Goal: Information Seeking & Learning: Learn about a topic

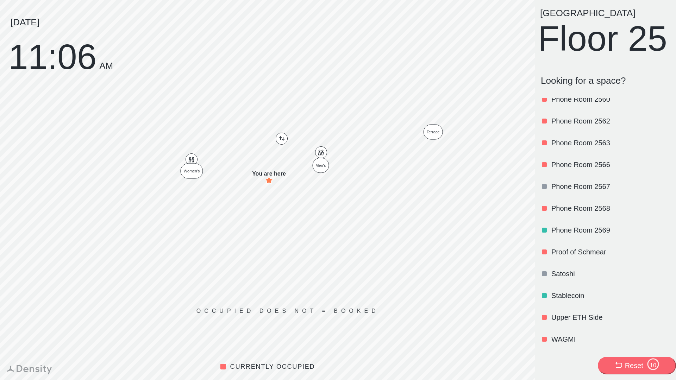
scroll to position [847, 0]
click at [559, 294] on p "Stablecoin" at bounding box center [610, 296] width 118 height 10
click at [569, 297] on p "Stablecoin" at bounding box center [610, 296] width 118 height 10
click at [570, 279] on p "Satoshi" at bounding box center [610, 274] width 118 height 10
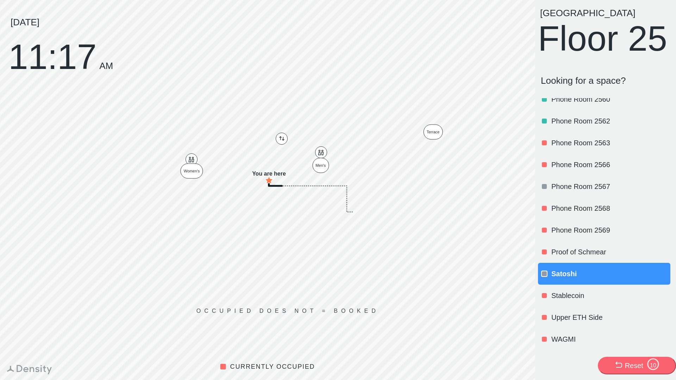
scroll to position [847, 0]
click at [567, 340] on p "WAGMI" at bounding box center [610, 339] width 118 height 10
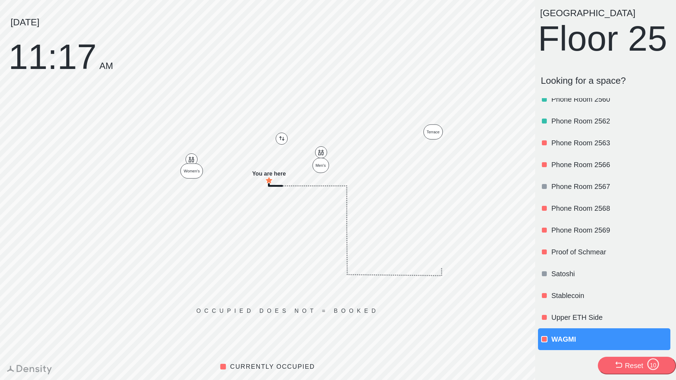
click at [569, 334] on div "WAGMI" at bounding box center [610, 339] width 118 height 24
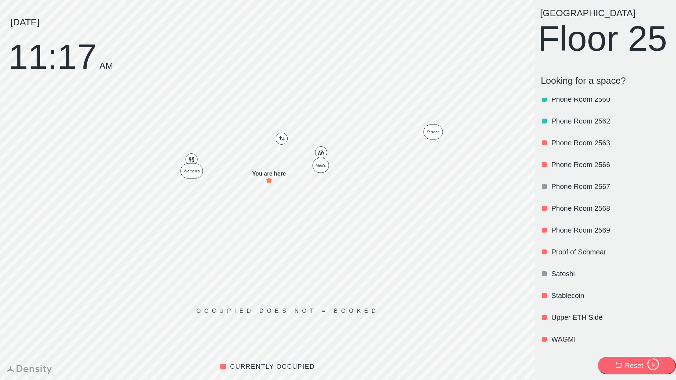
click at [569, 336] on p "WAGMI" at bounding box center [610, 339] width 118 height 10
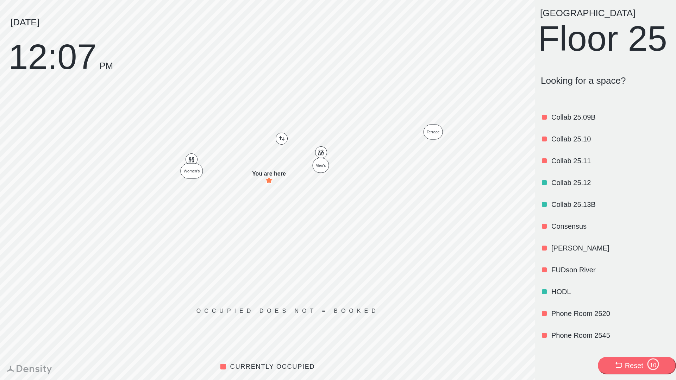
scroll to position [449, 0]
click at [560, 239] on div "Consensus" at bounding box center [610, 227] width 118 height 24
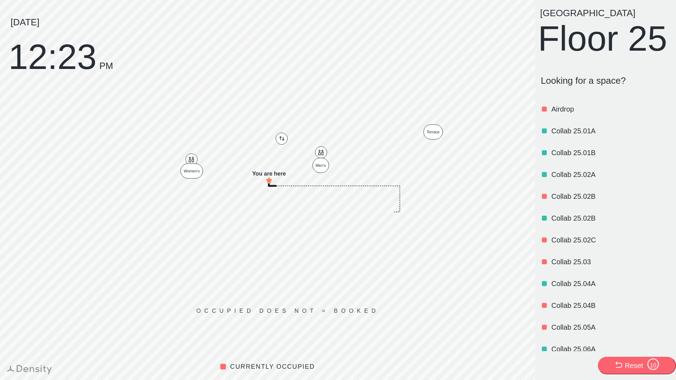
scroll to position [803, 0]
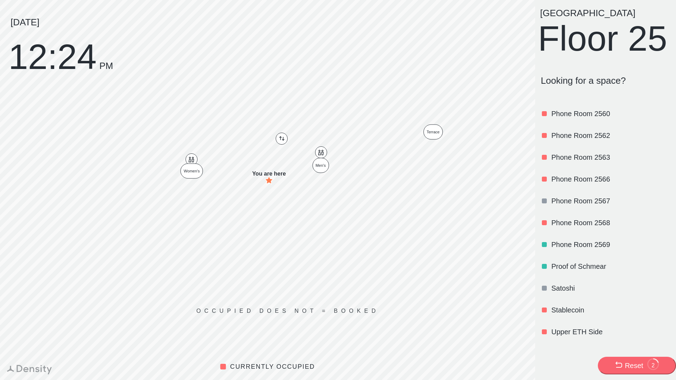
click at [624, 367] on div "Reset" at bounding box center [633, 366] width 18 height 10
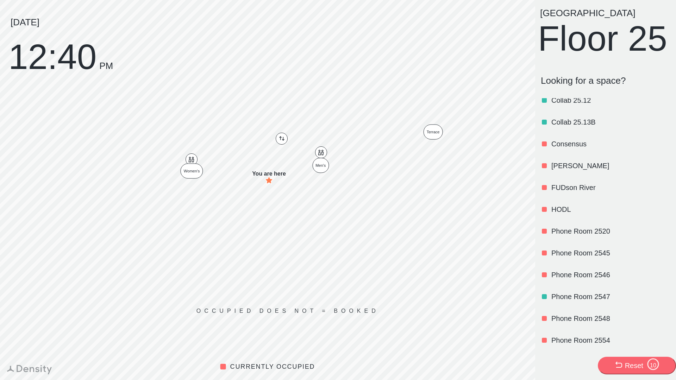
scroll to position [533, 0]
click at [559, 170] on p "[PERSON_NAME]" at bounding box center [610, 165] width 118 height 10
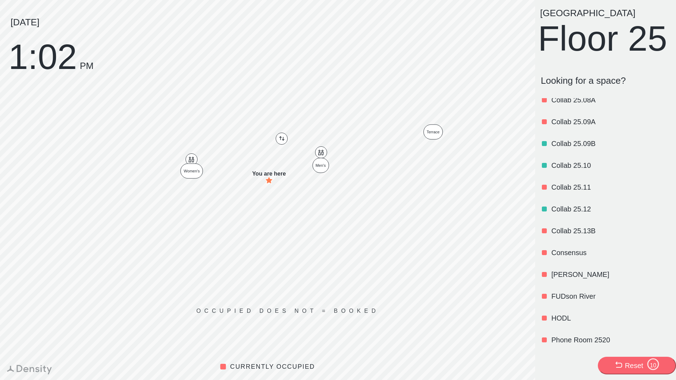
scroll to position [429, 0]
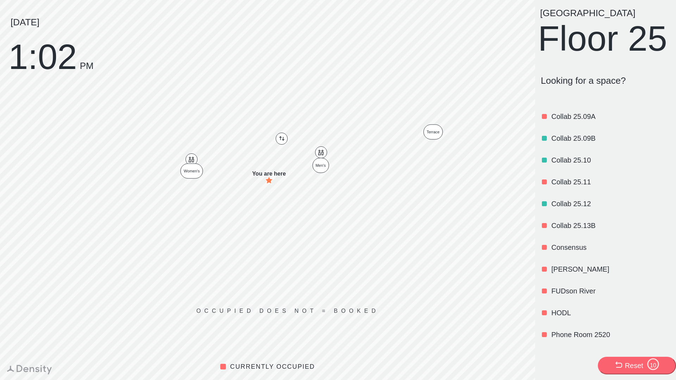
click at [564, 252] on p "Consensus" at bounding box center [610, 247] width 118 height 10
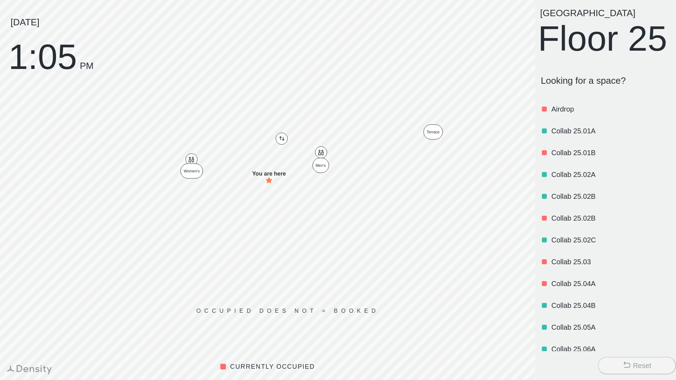
click at [587, 201] on p "Collab 25.02B" at bounding box center [610, 196] width 118 height 10
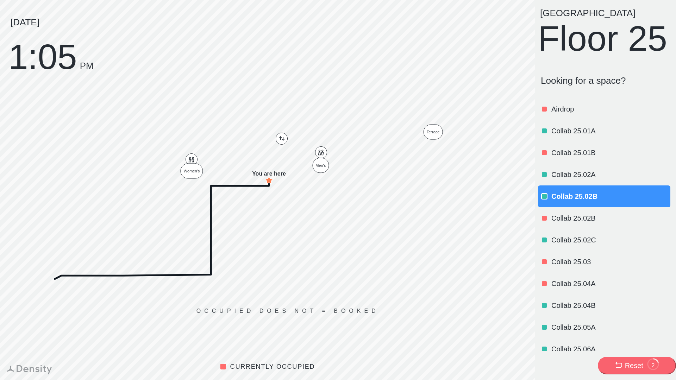
click at [563, 136] on p "Collab 25.01A" at bounding box center [610, 131] width 118 height 10
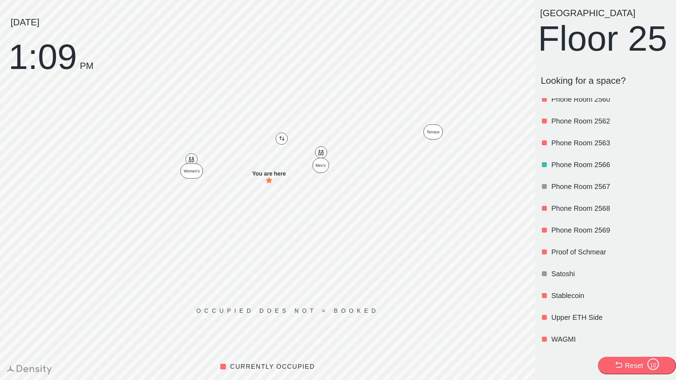
scroll to position [844, 0]
click at [557, 275] on p "Satoshi" at bounding box center [610, 274] width 118 height 10
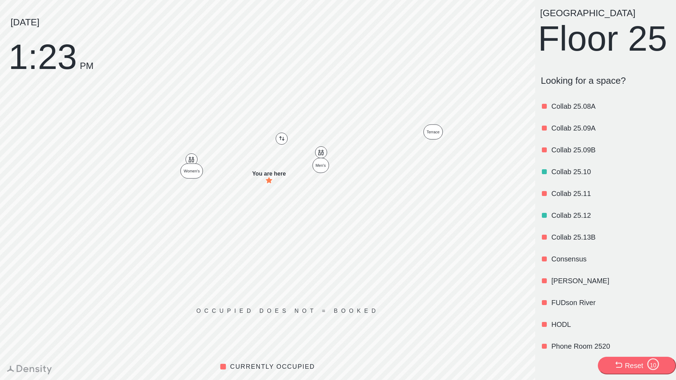
scroll to position [418, 0]
click at [579, 271] on div "Consensus" at bounding box center [610, 259] width 118 height 24
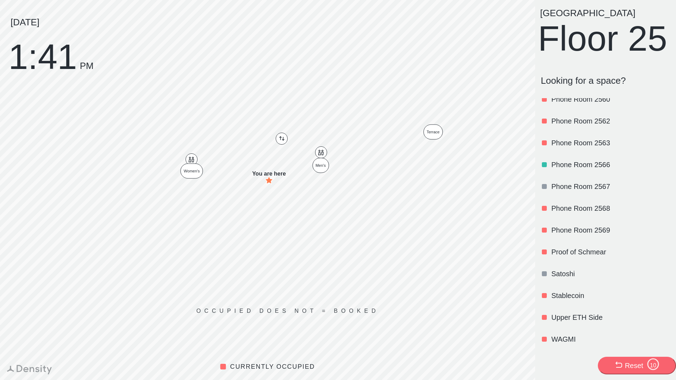
scroll to position [847, 0]
click at [558, 265] on div "Satoshi" at bounding box center [610, 274] width 118 height 24
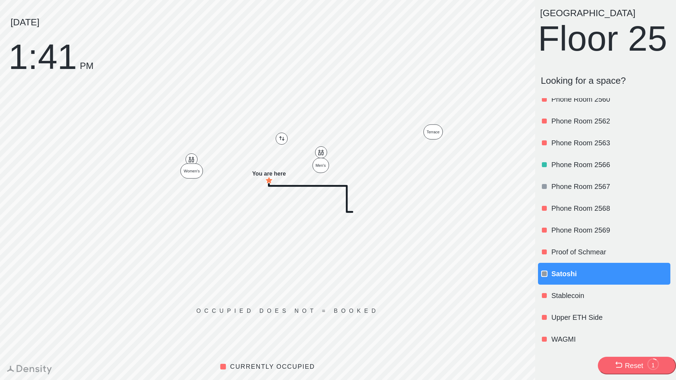
scroll to position [0, 0]
